Goal: Use online tool/utility: Utilize a website feature to perform a specific function

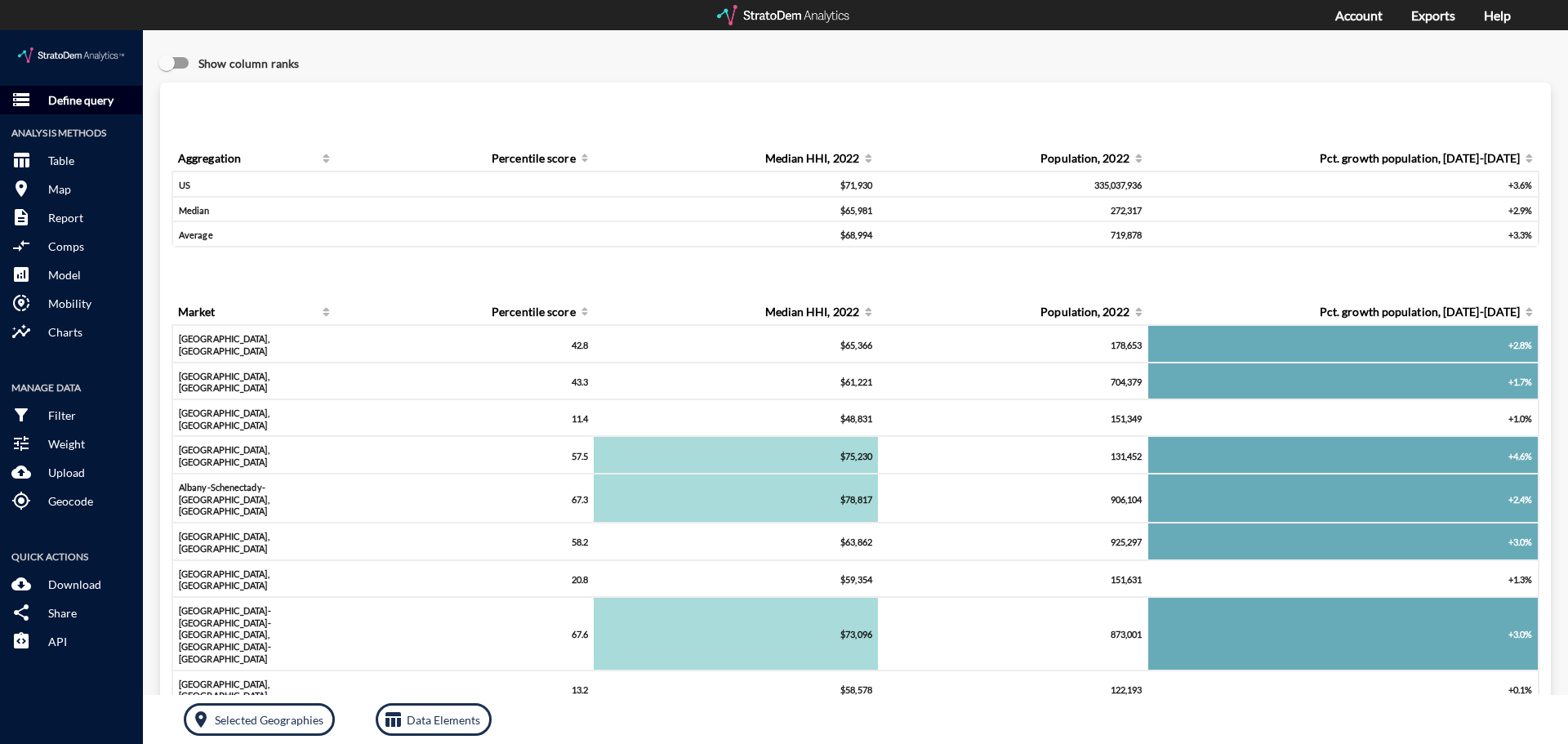
click p "Define query"
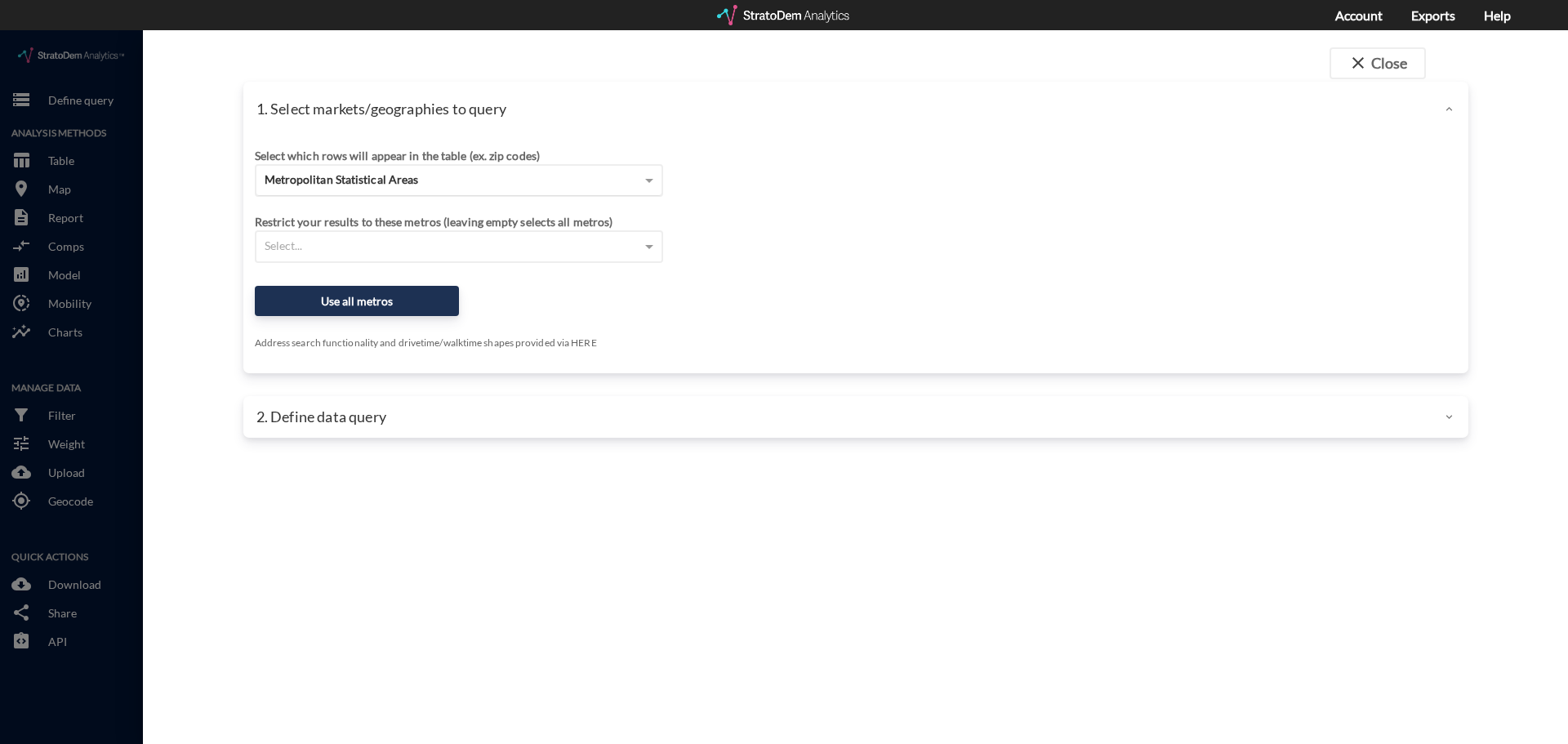
click div "Metropolitan Statistical Areas"
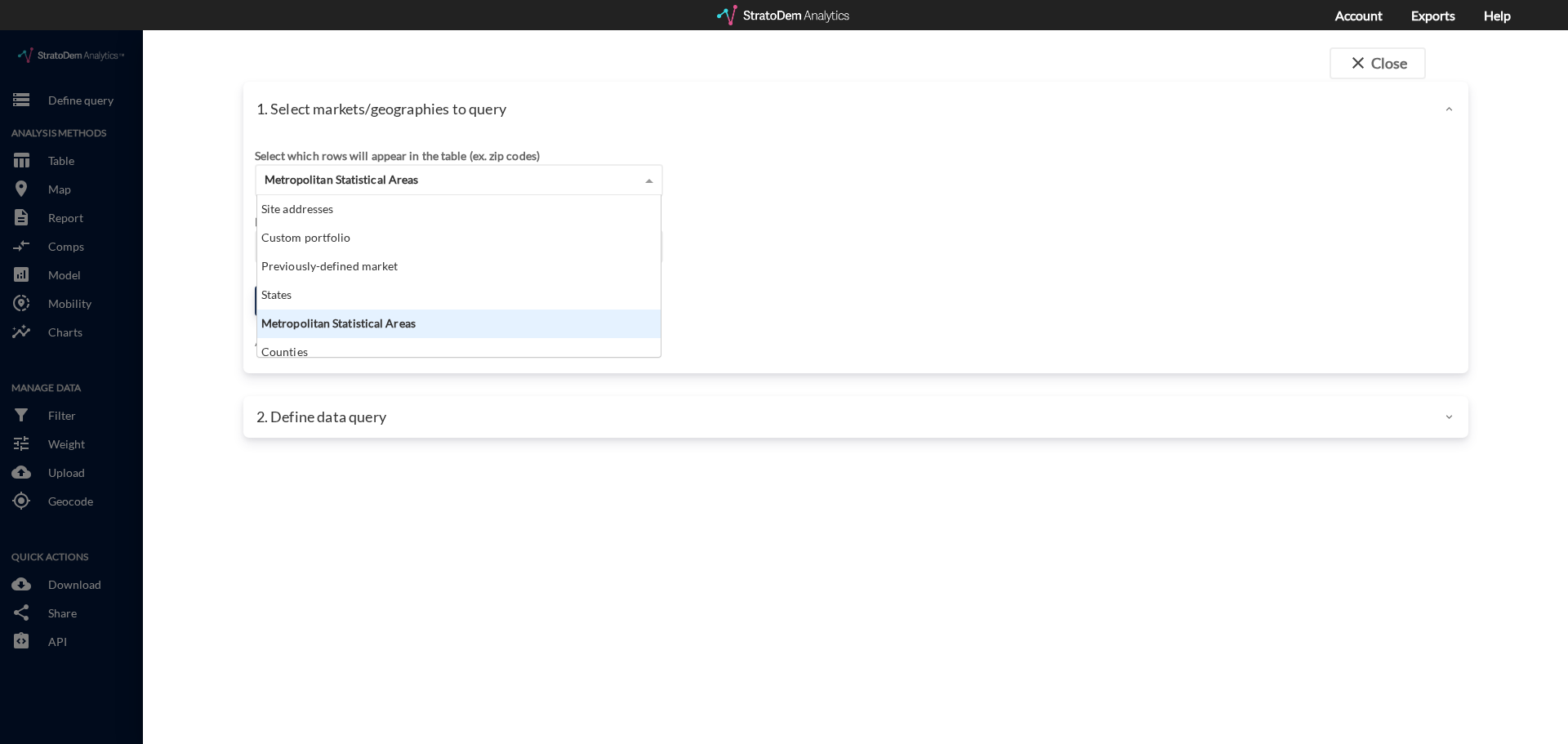
scroll to position [149, 394]
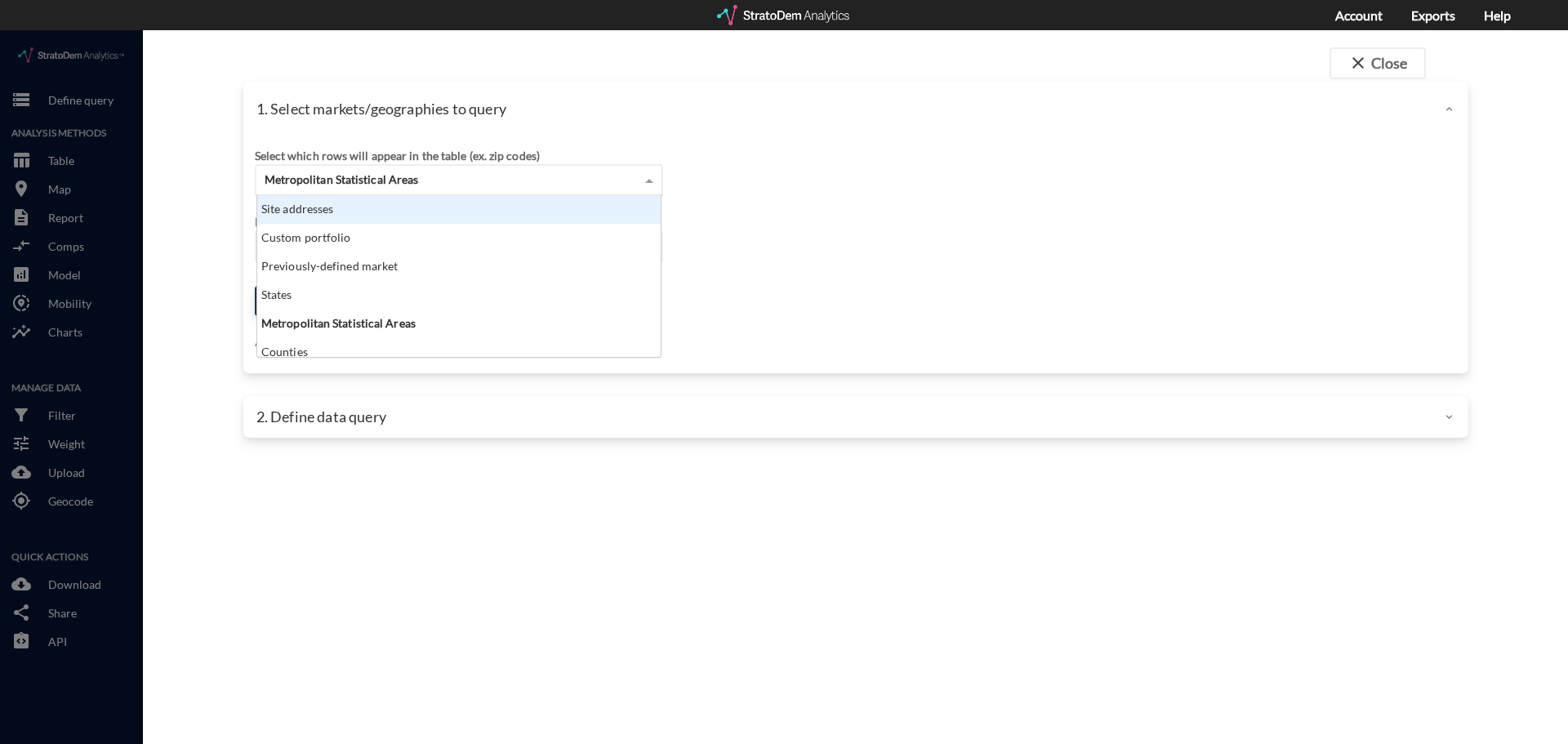
click div "Site addresses"
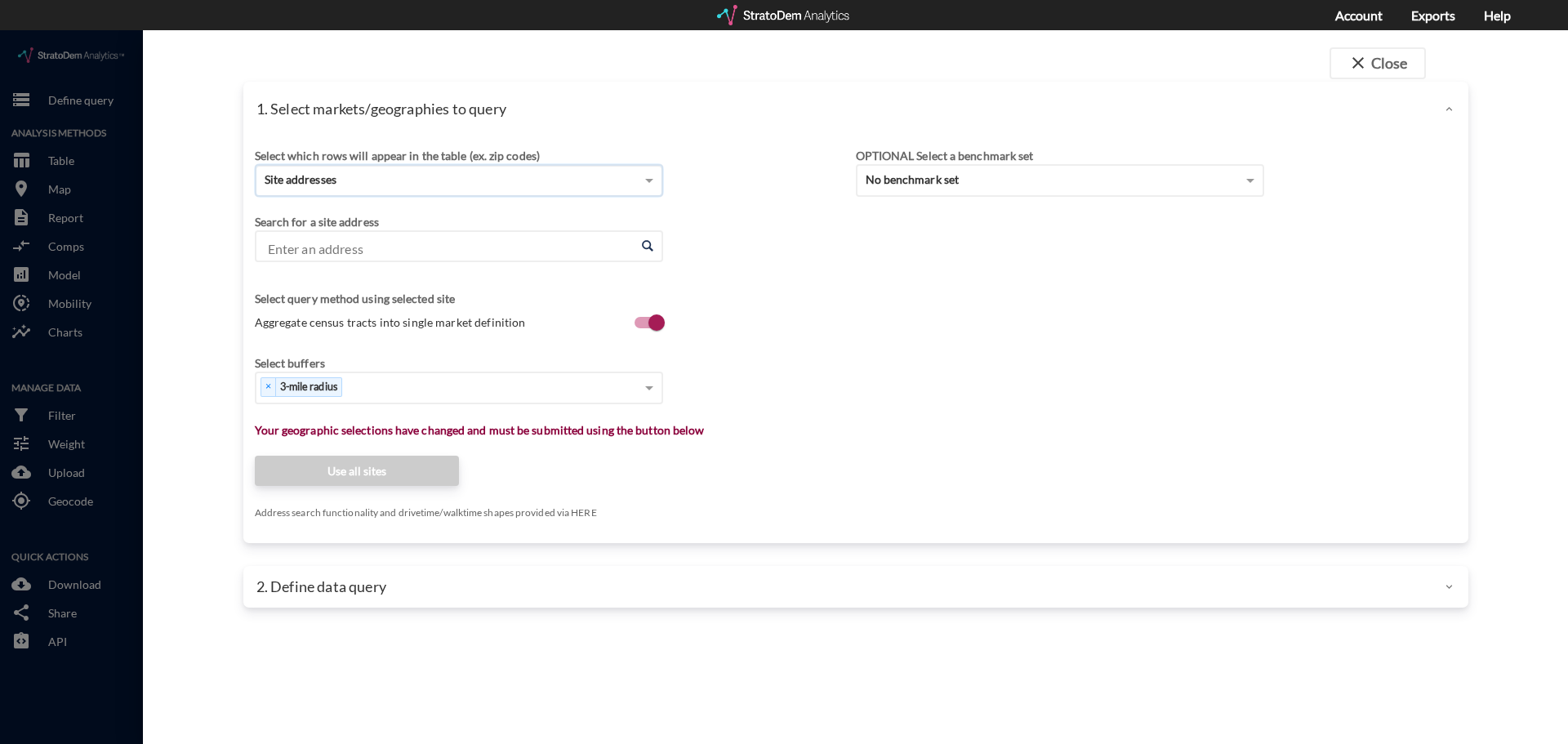
click input "Enter an address"
paste input "[STREET_ADDRESS]"
click li "[STREET_ADDRESS][US_STATE]"
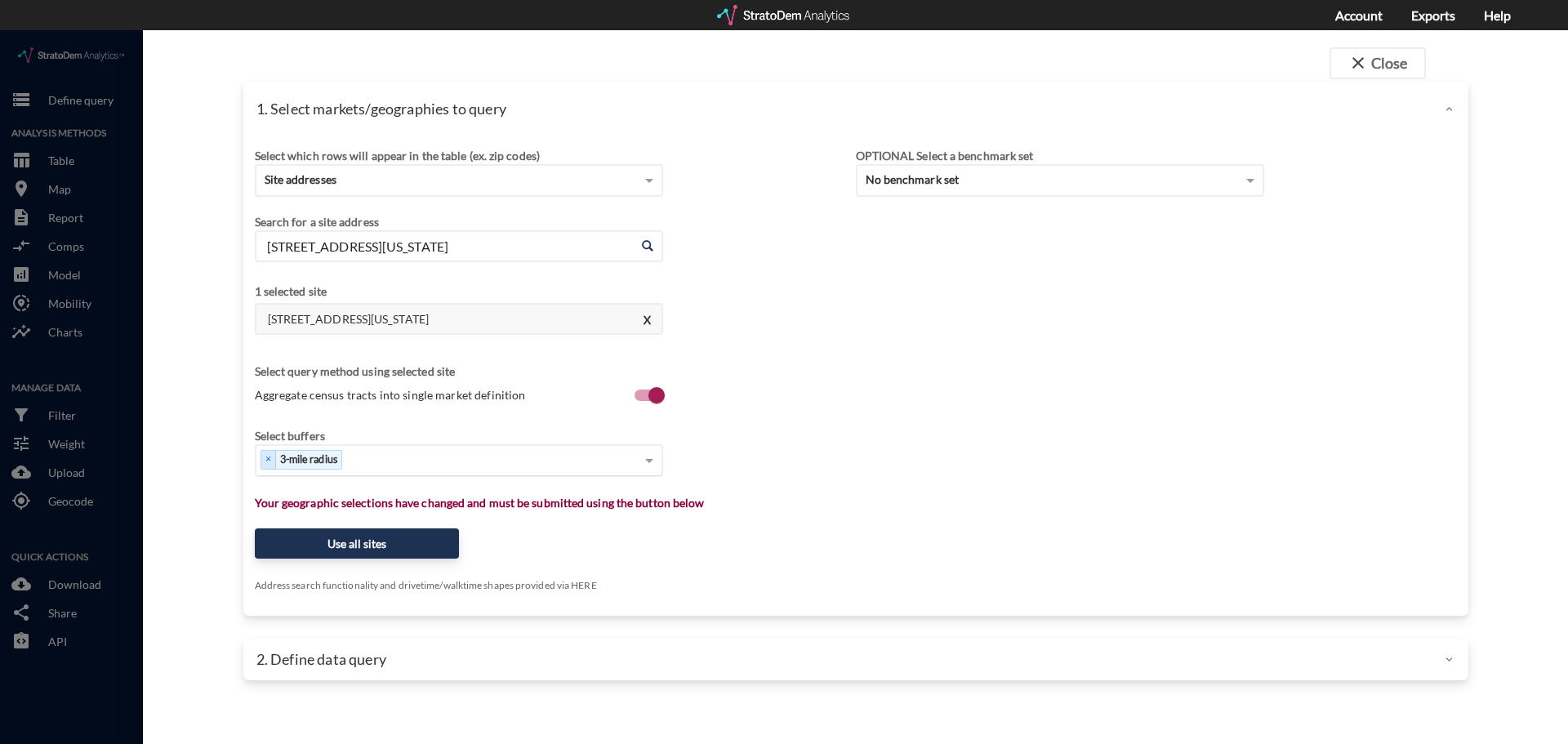
type input "[STREET_ADDRESS][US_STATE]"
click div "Select..."
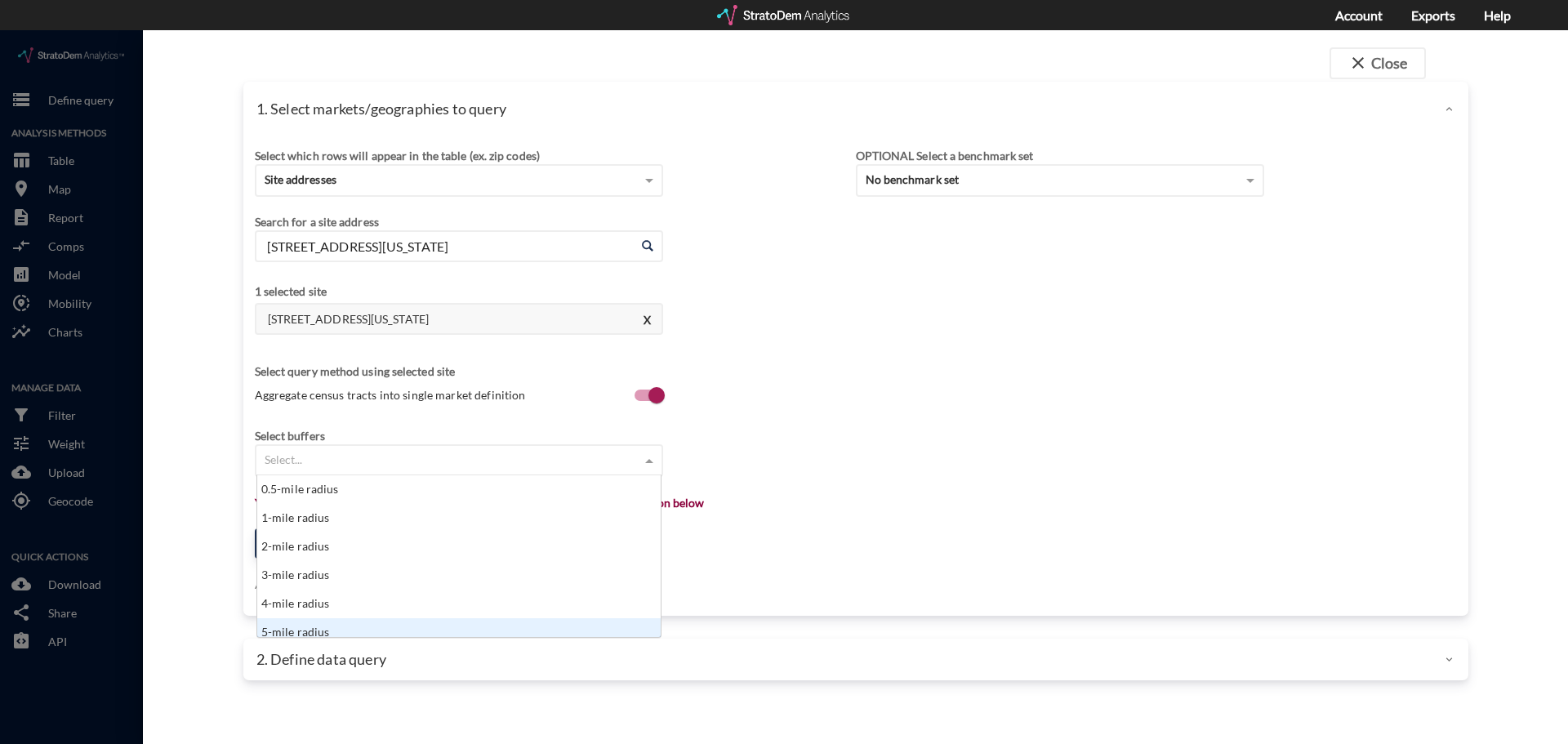
scroll to position [8, 0]
click div "5-mile radius"
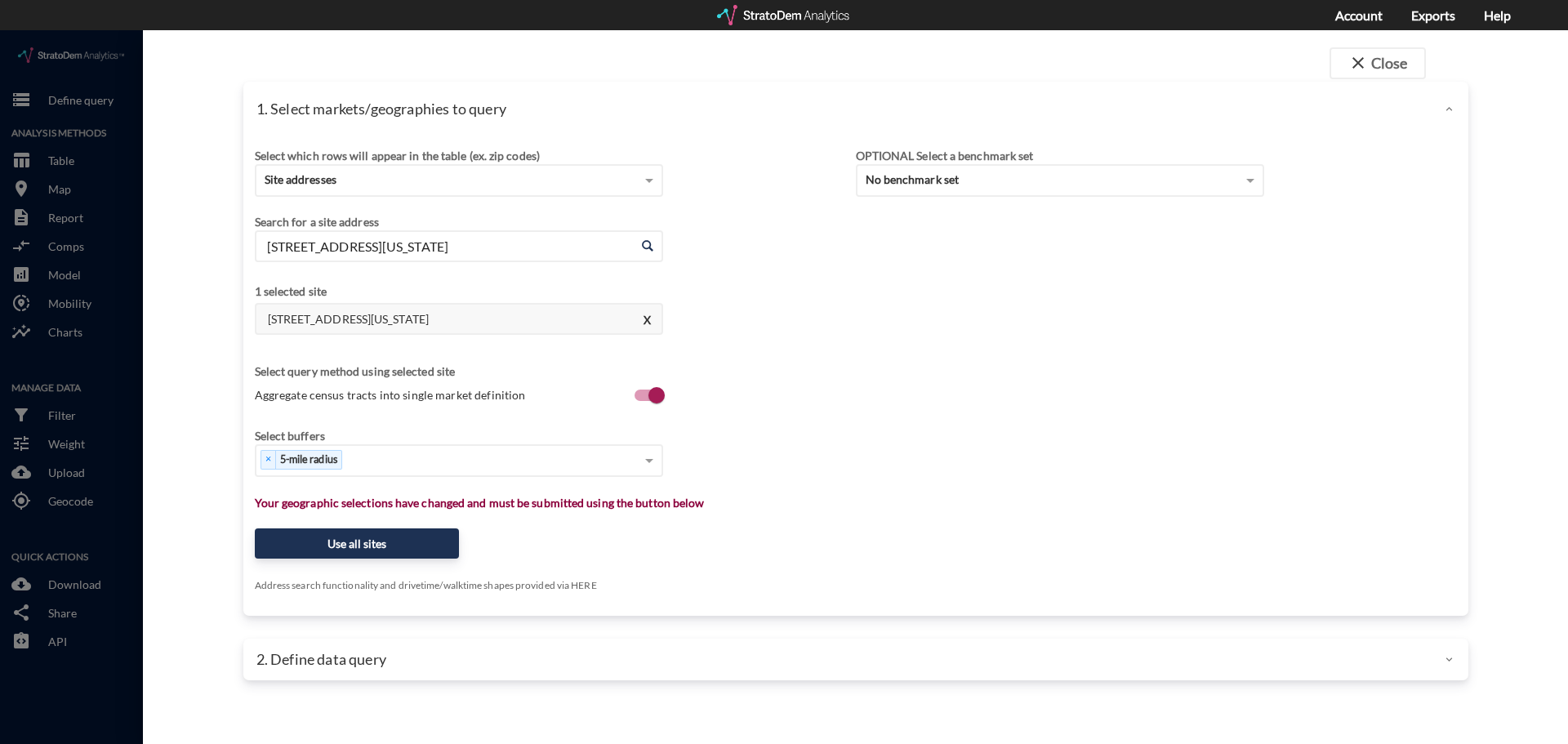
drag, startPoint x: 820, startPoint y: 480, endPoint x: 475, endPoint y: 536, distance: 349.5
click div "Select which rows will appear in the table (ex. zip codes) Site addresses Selec…"
click button "Use all sites"
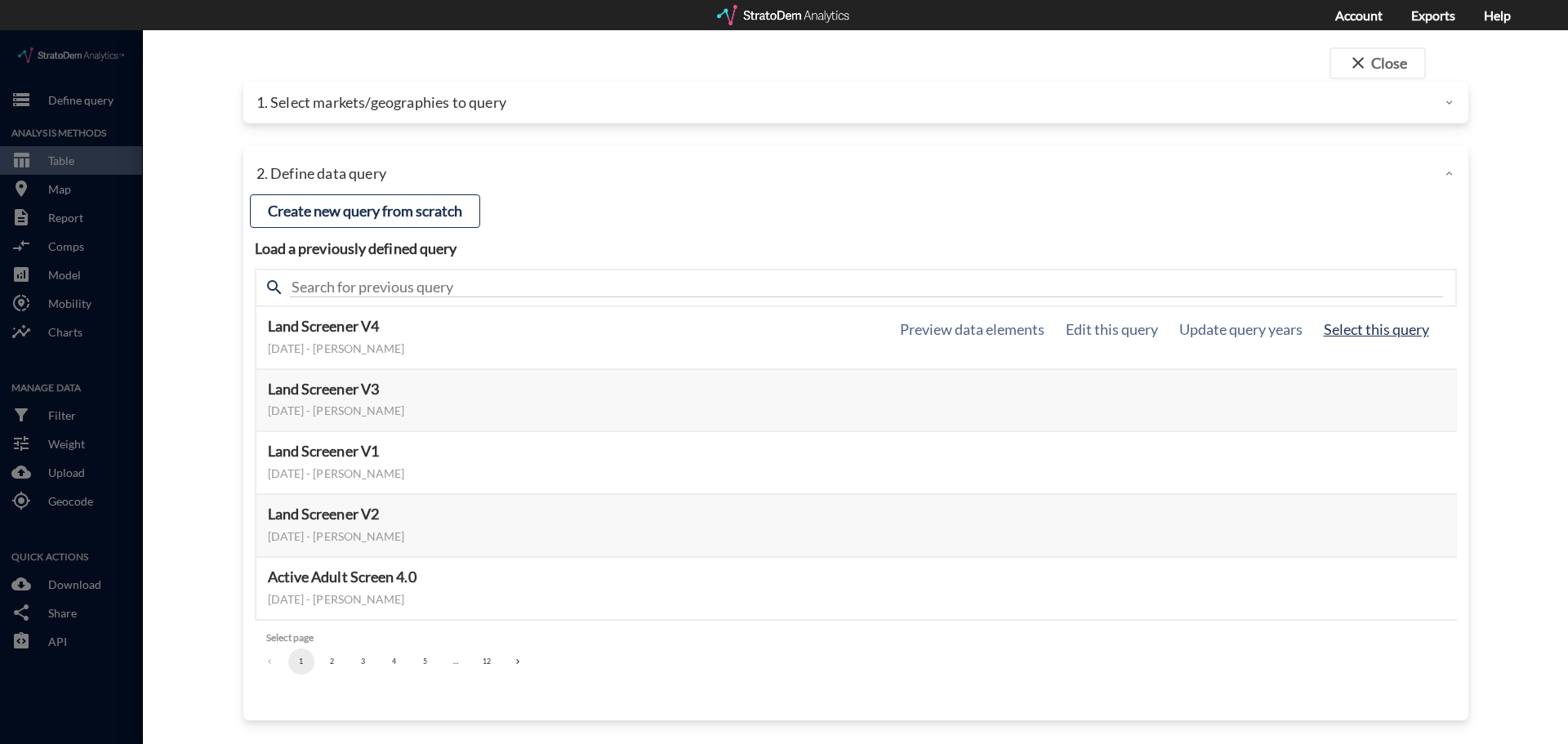
click button "Select this query"
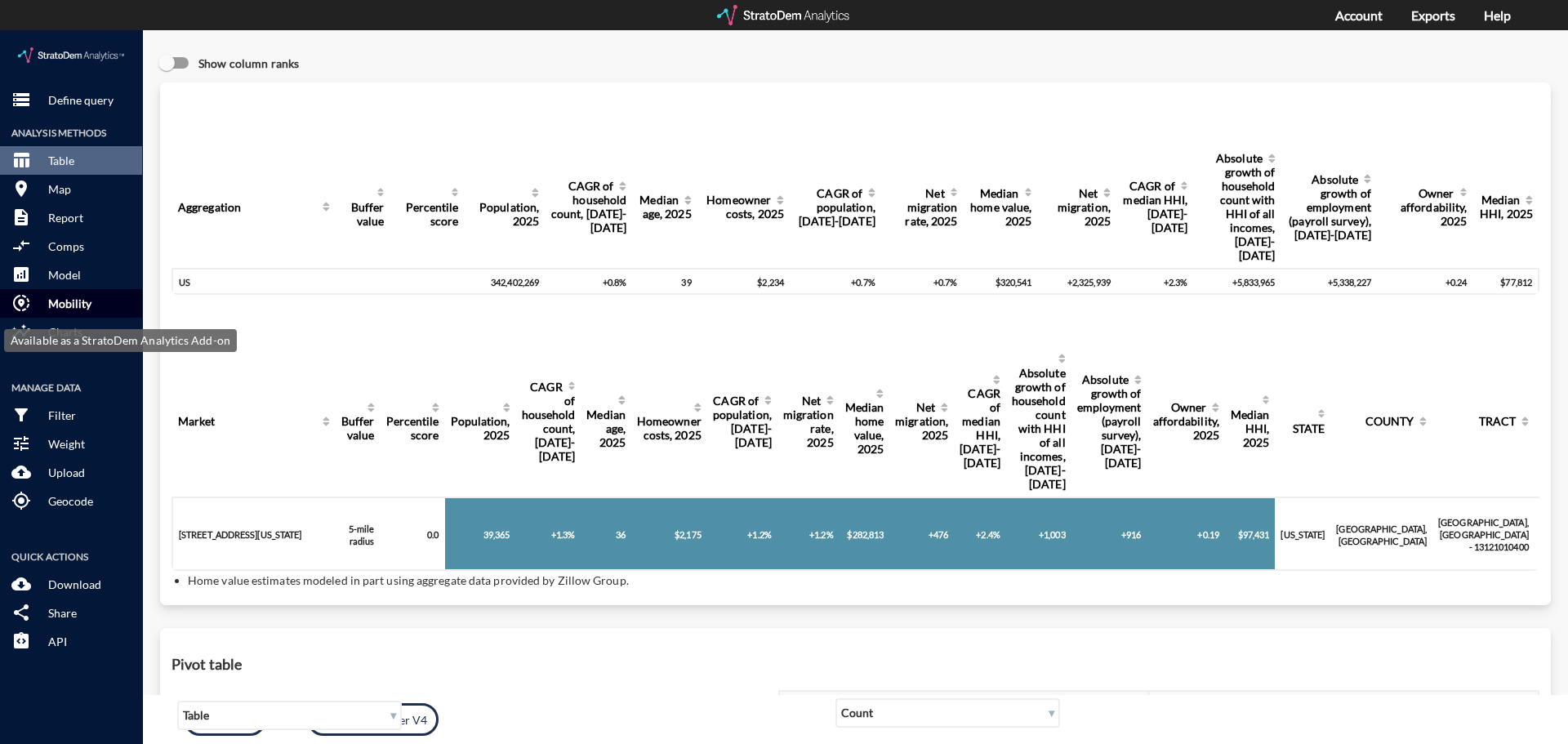
click p "Mobility"
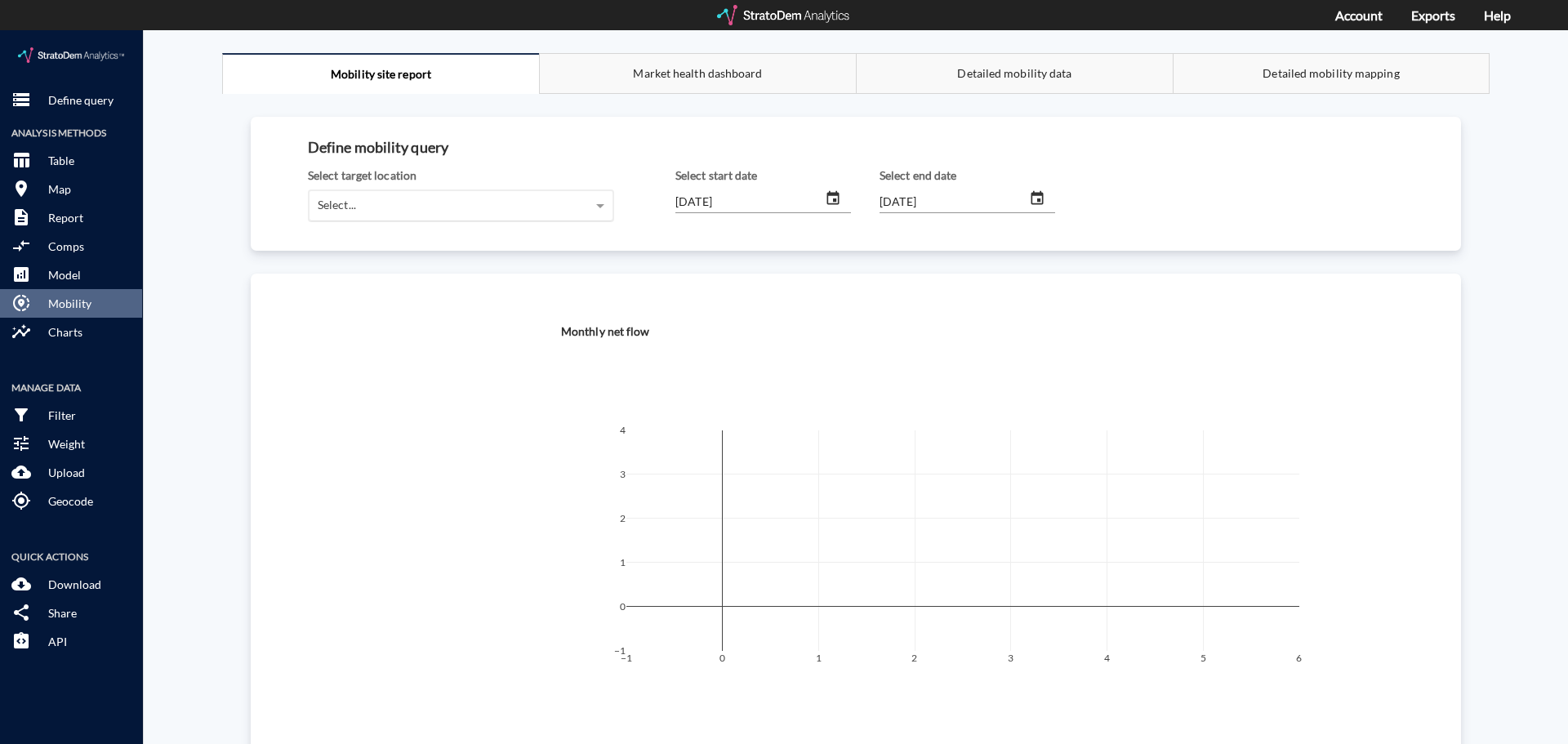
click div "Select..."
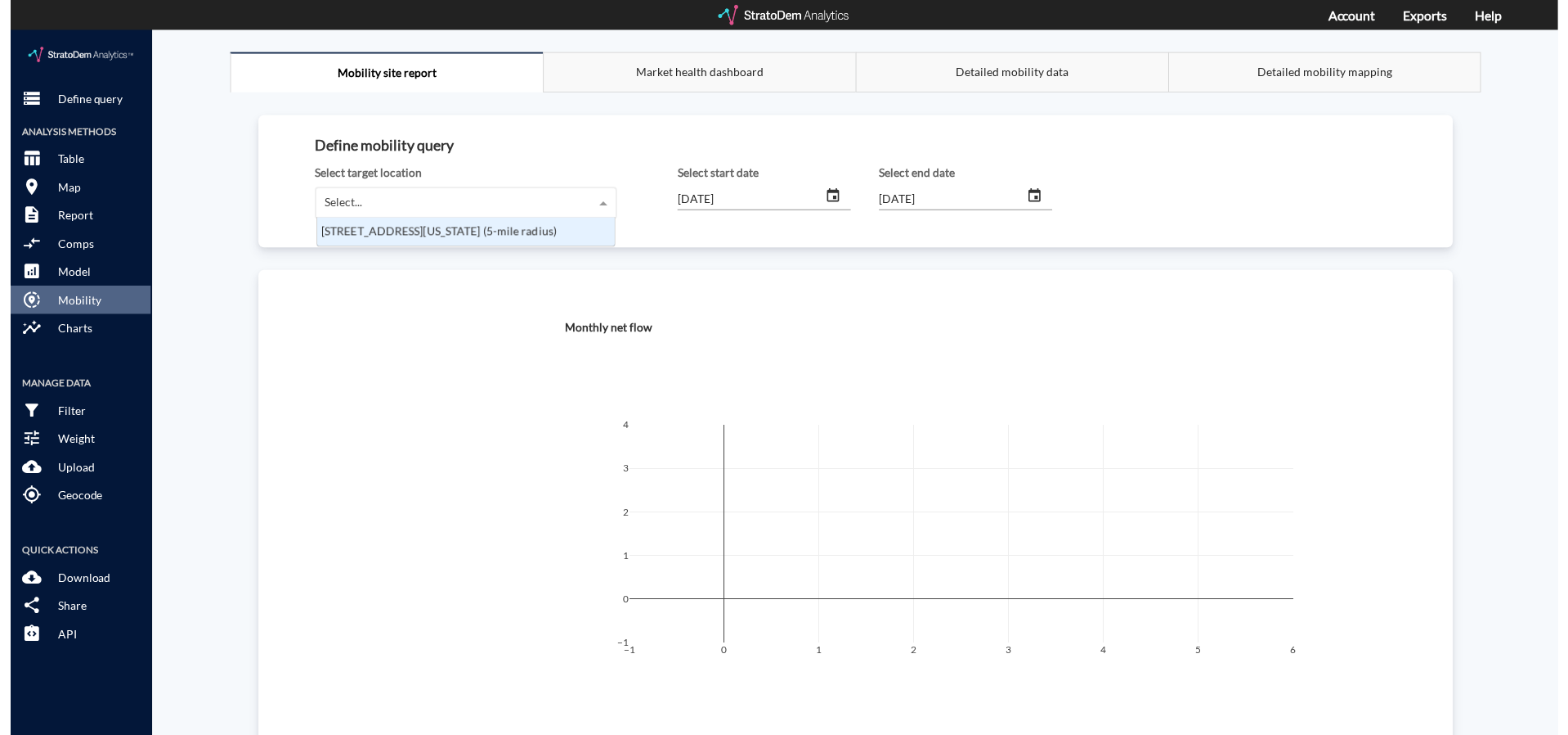
scroll to position [16, 292]
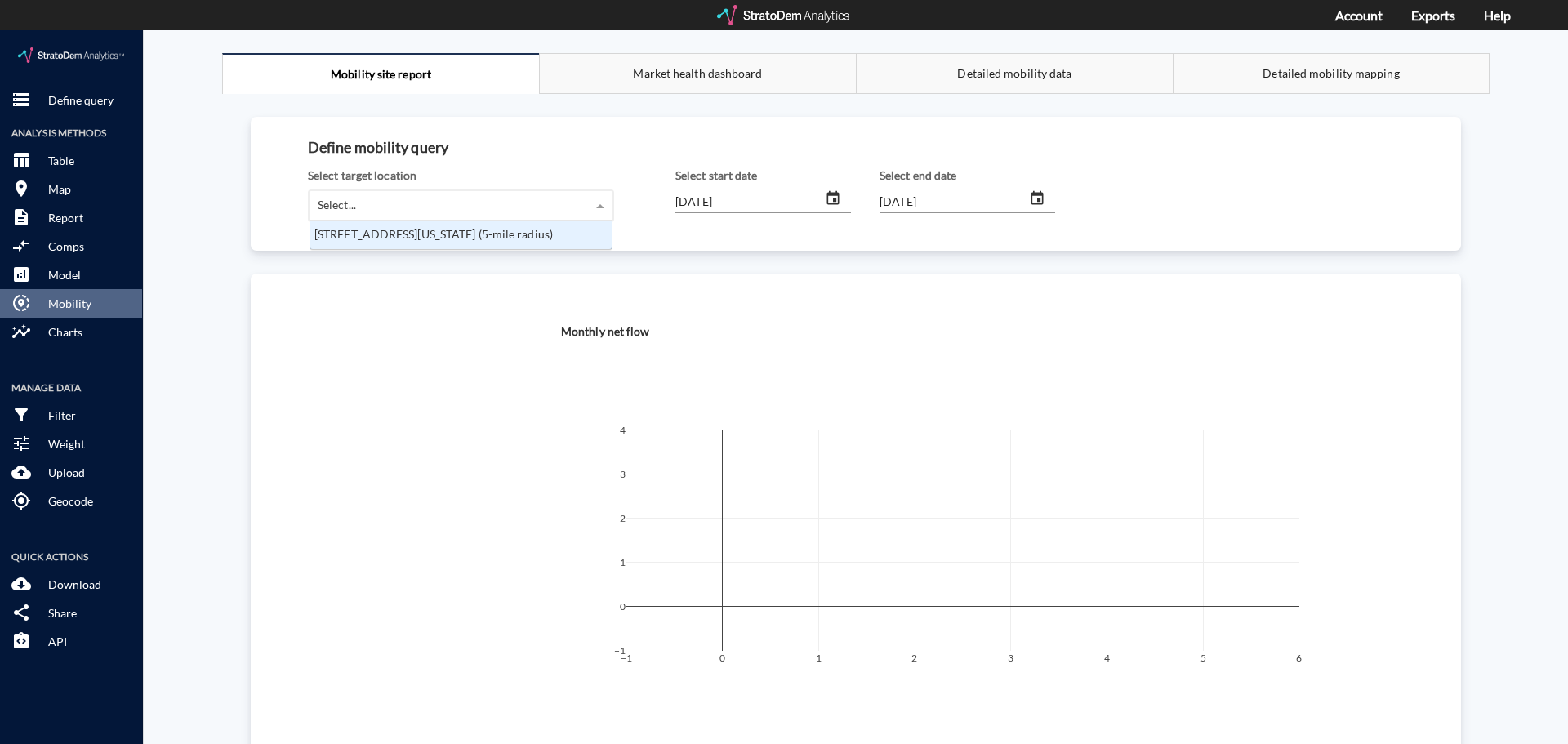
click div "[STREET_ADDRESS][US_STATE] (5-mile radius)"
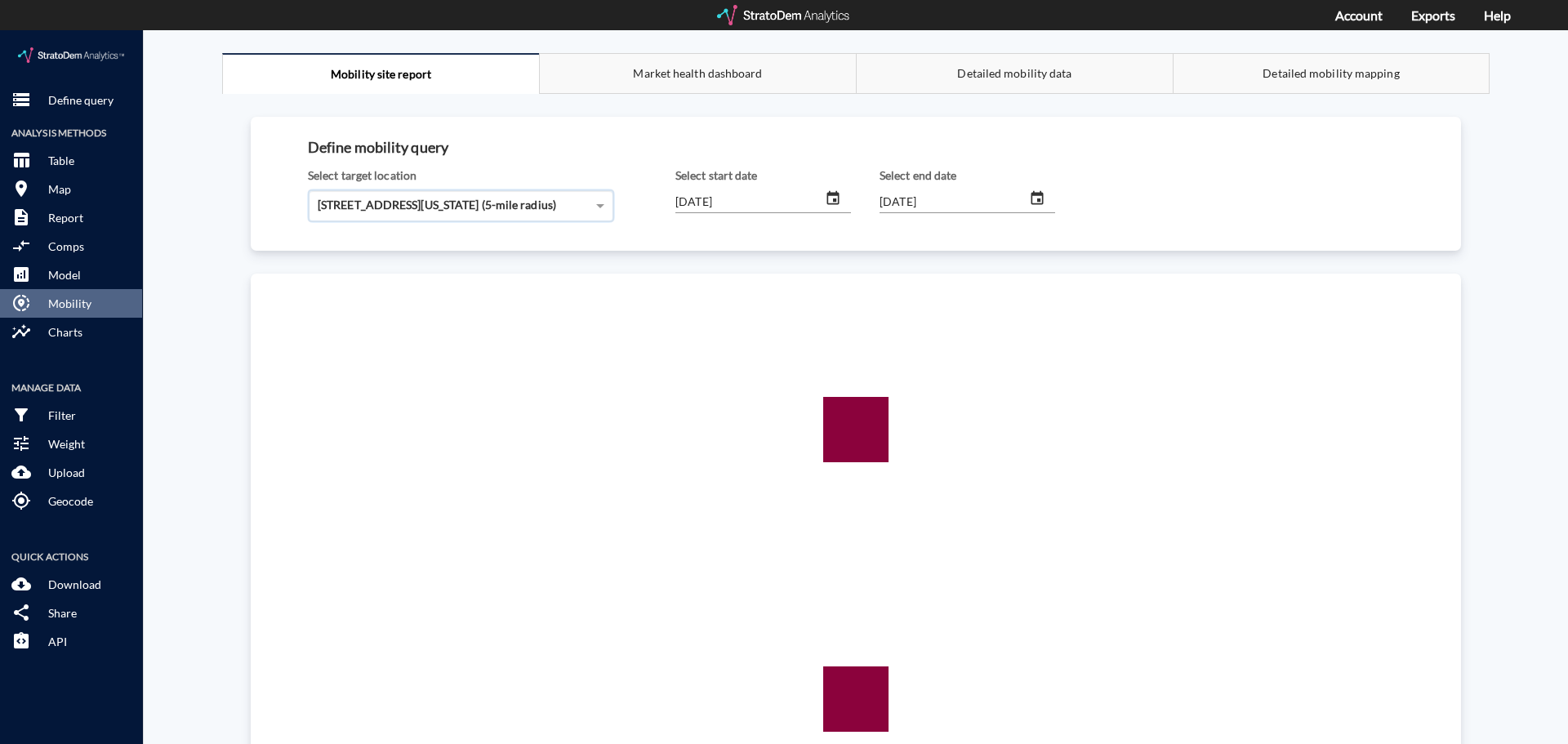
click input "[DATE]"
type input "[DATE]"
click input "[DATE]"
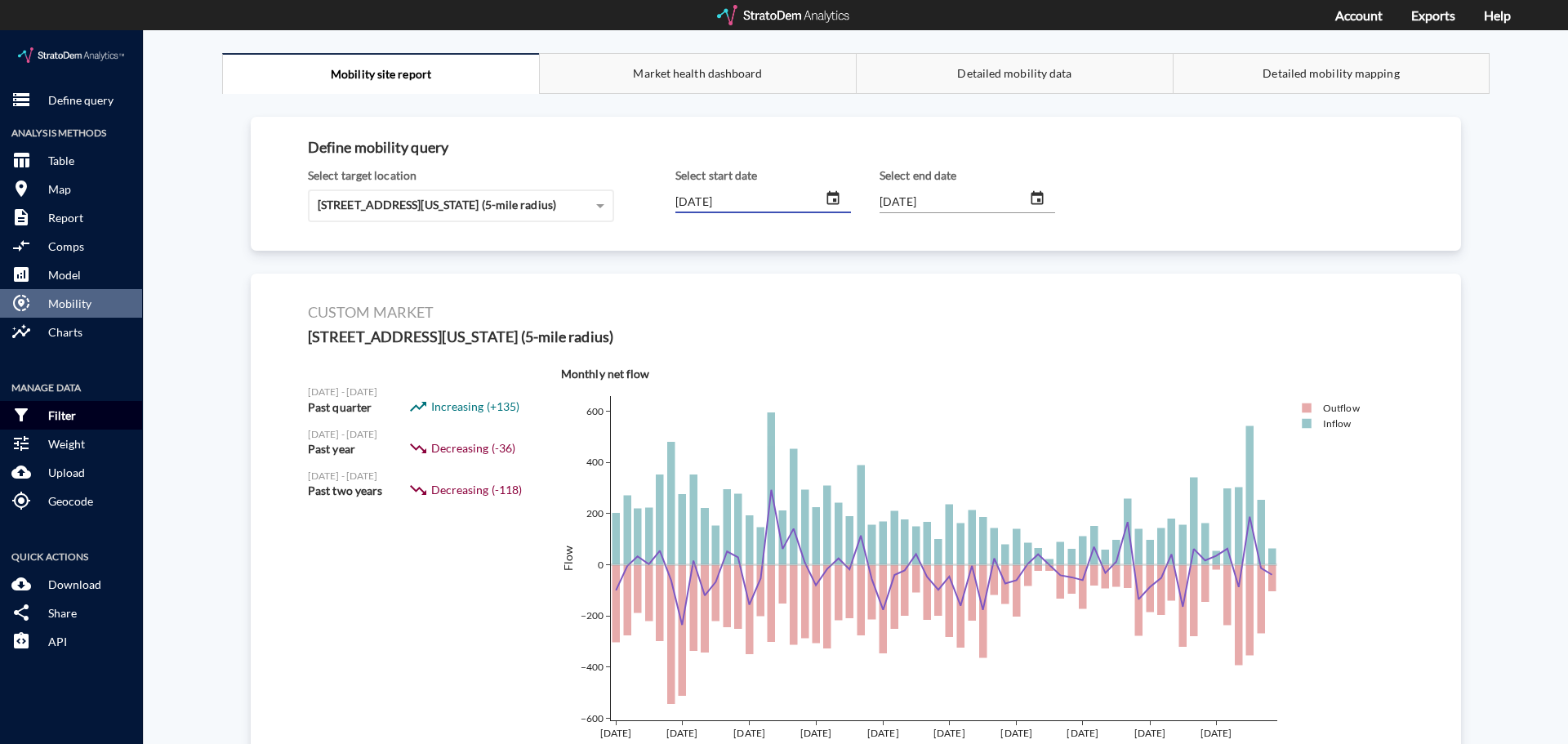
type input "[DATE]"
